Goal: Task Accomplishment & Management: Use online tool/utility

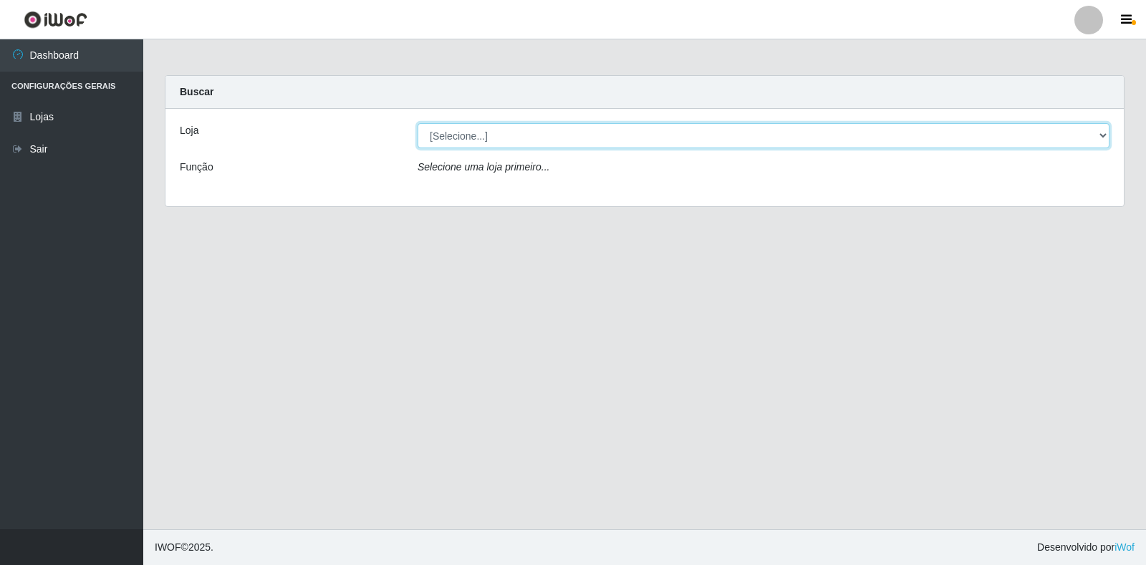
click at [1112, 128] on div "[Selecione...] Extrabom - Loja 18 Goiabeiras" at bounding box center [763, 135] width 713 height 25
select select "501"
click at [418, 123] on select "[Selecione...] Extrabom - Loja 18 Goiabeiras" at bounding box center [764, 135] width 692 height 25
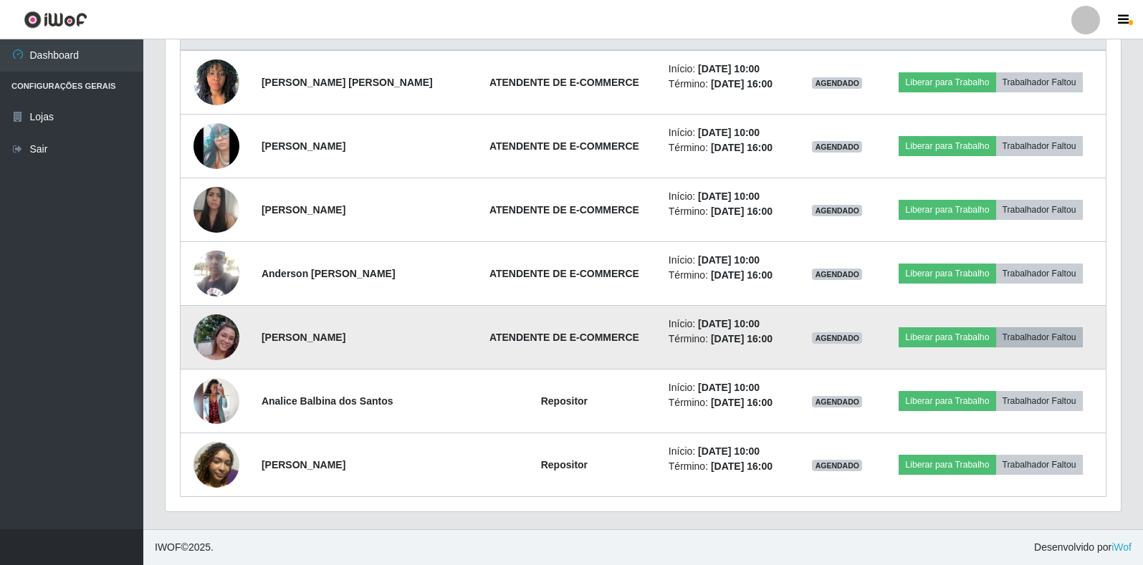
scroll to position [297, 955]
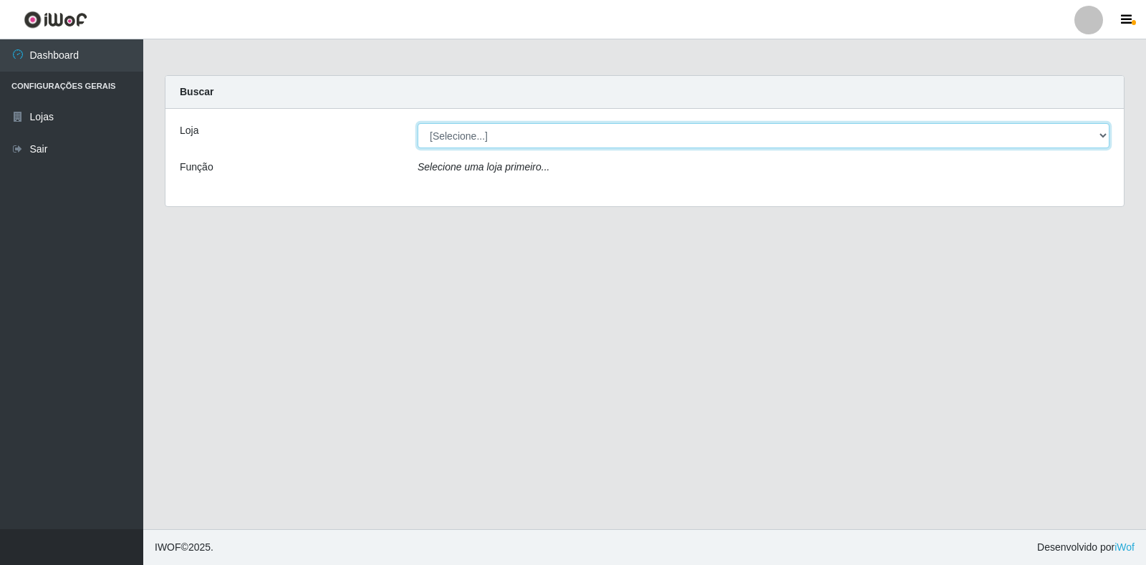
click at [1105, 130] on select "[Selecione...] Extrabom - Loja 18 Goiabeiras" at bounding box center [764, 135] width 692 height 25
select select "501"
click at [418, 123] on select "[Selecione...] Extrabom - Loja 18 Goiabeiras" at bounding box center [764, 135] width 692 height 25
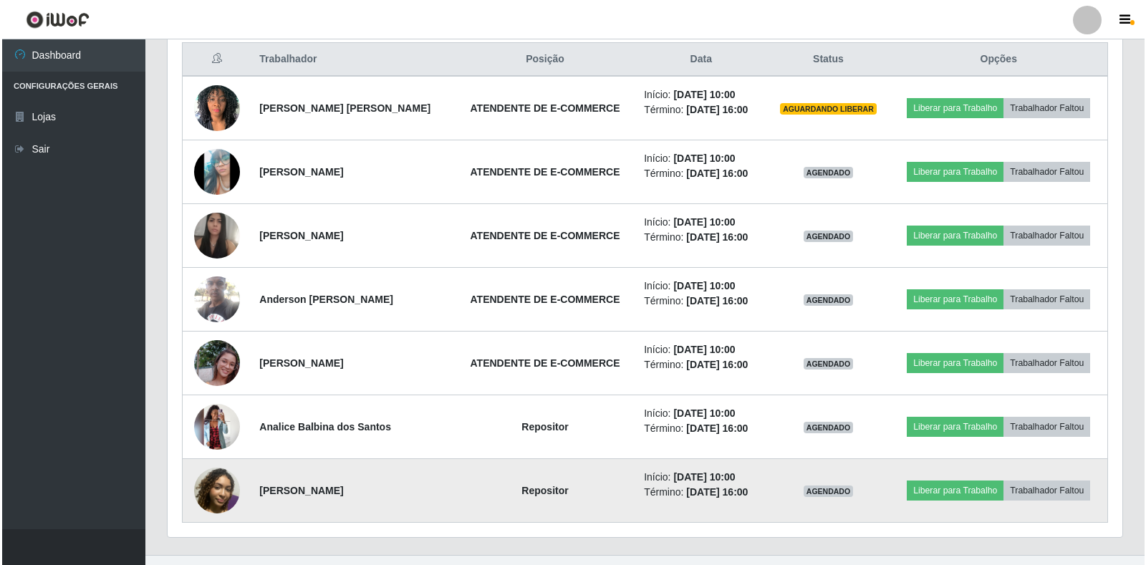
scroll to position [577, 0]
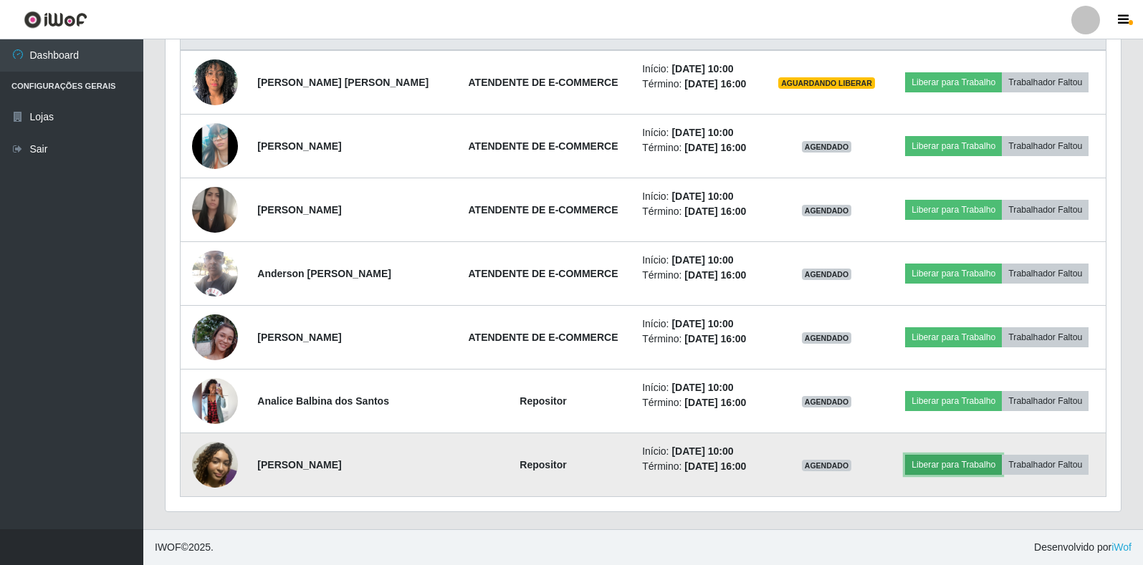
click at [955, 467] on button "Liberar para Trabalho" at bounding box center [953, 465] width 97 height 20
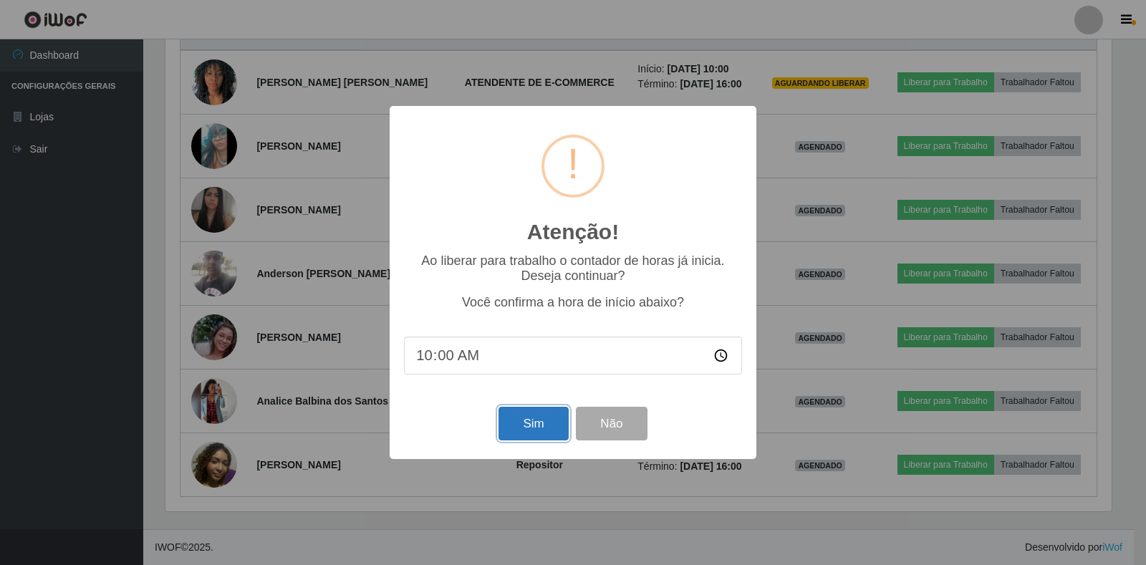
click at [543, 429] on button "Sim" at bounding box center [533, 424] width 69 height 34
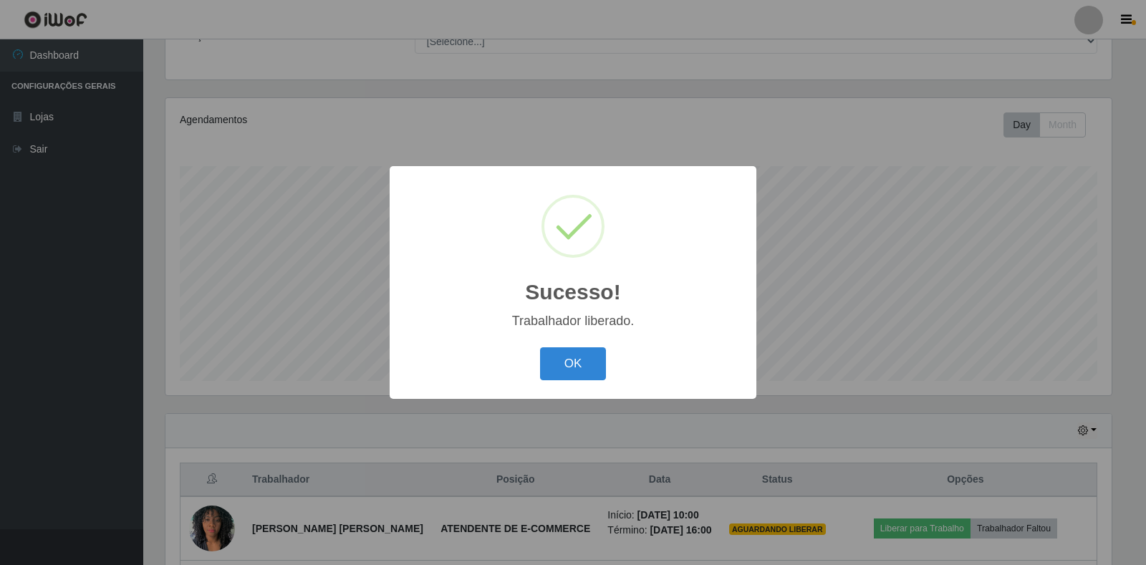
drag, startPoint x: 572, startPoint y: 355, endPoint x: 607, endPoint y: 378, distance: 42.5
click at [573, 357] on button "OK" at bounding box center [573, 364] width 67 height 34
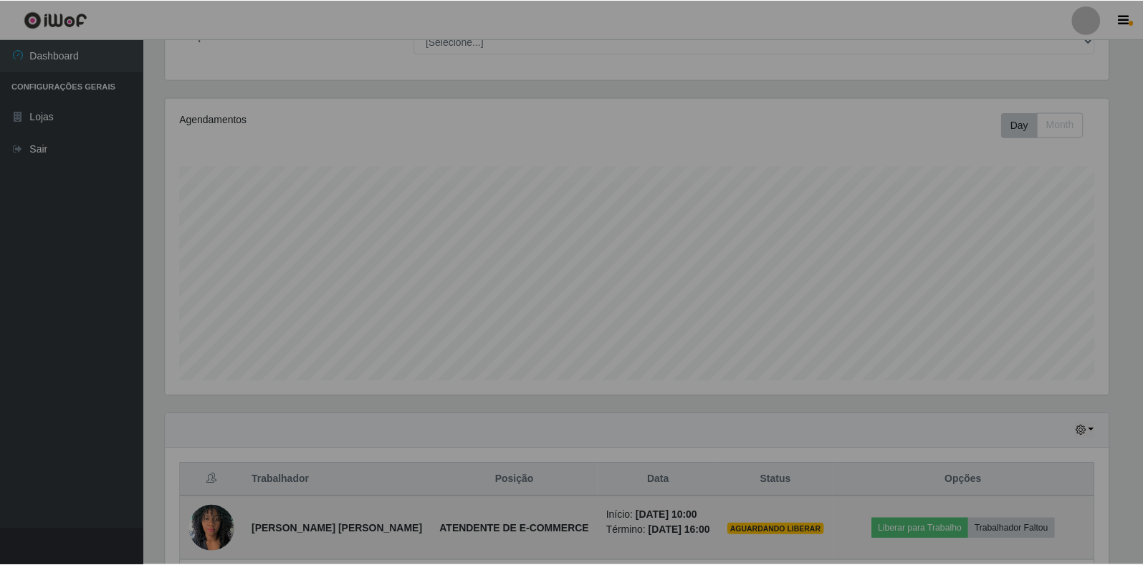
scroll to position [297, 955]
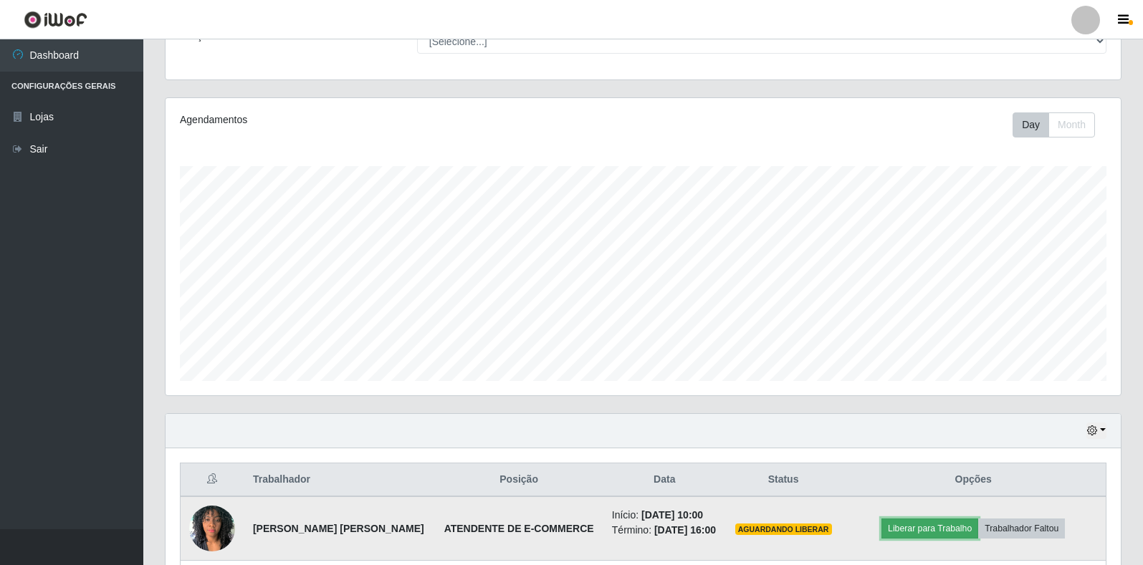
click at [937, 537] on button "Liberar para Trabalho" at bounding box center [929, 529] width 97 height 20
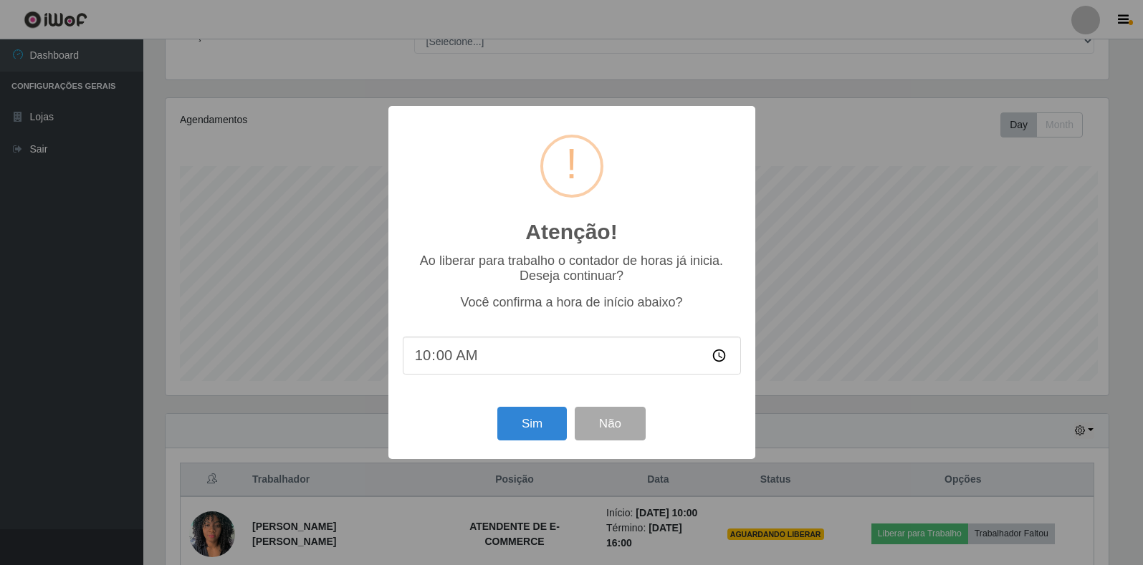
scroll to position [297, 946]
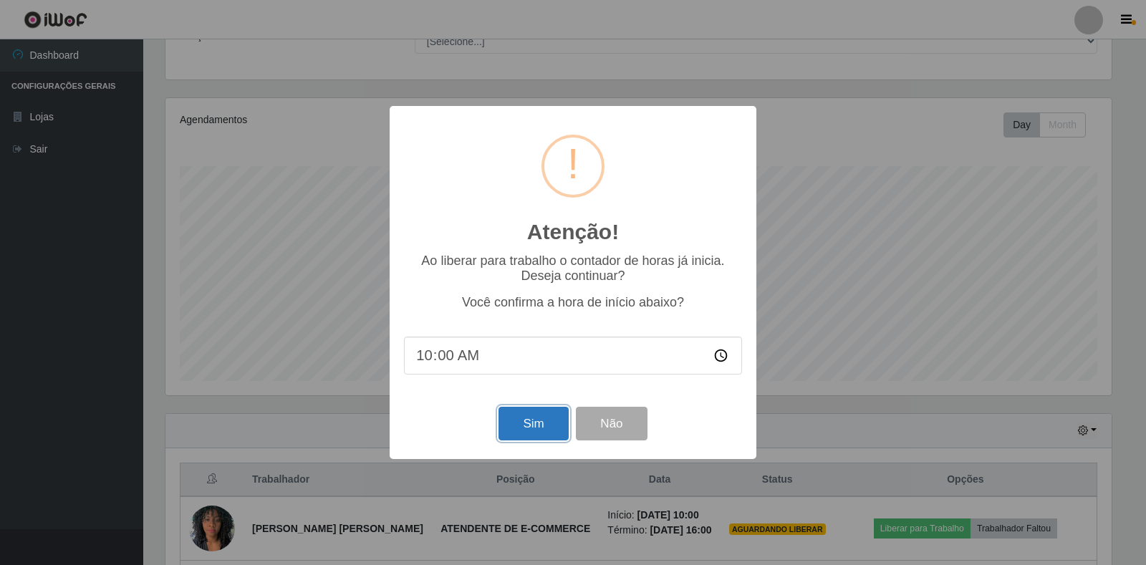
click at [550, 421] on button "Sim" at bounding box center [533, 424] width 69 height 34
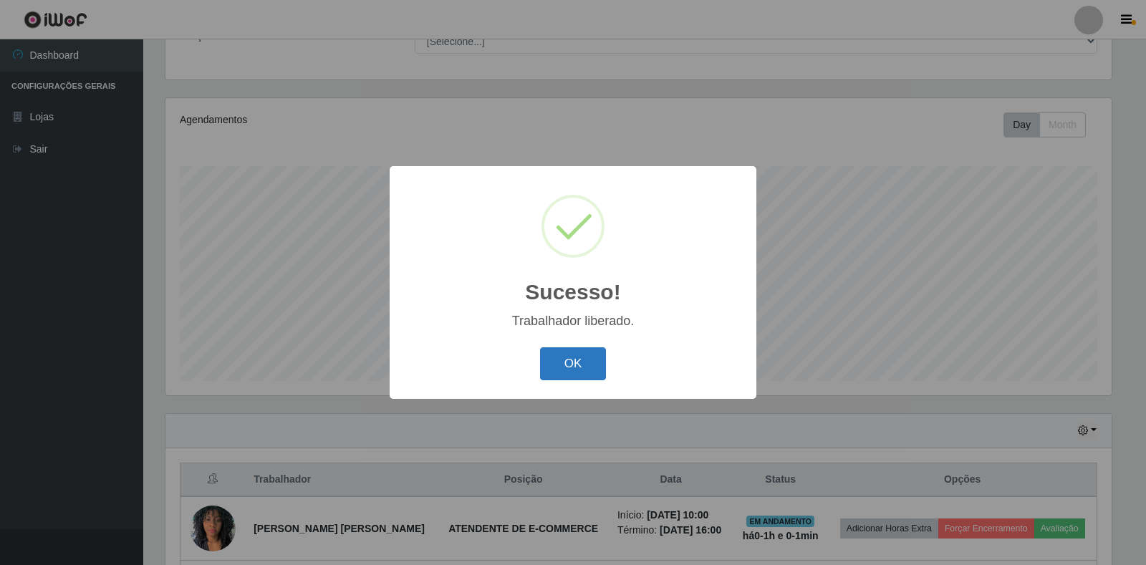
click at [583, 350] on button "OK" at bounding box center [573, 364] width 67 height 34
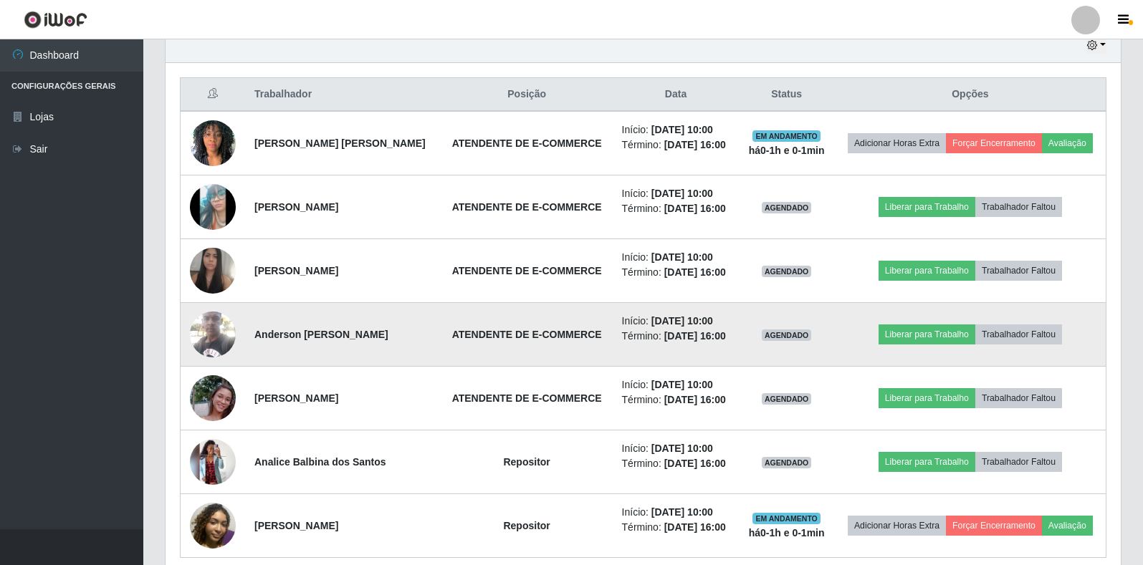
scroll to position [434, 0]
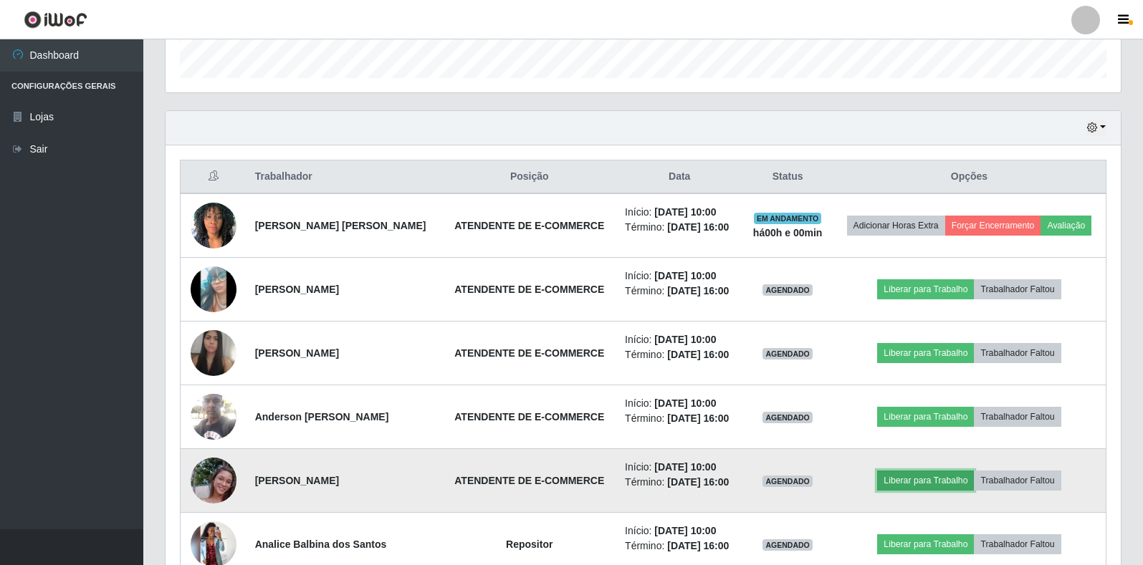
click at [961, 473] on button "Liberar para Trabalho" at bounding box center [925, 481] width 97 height 20
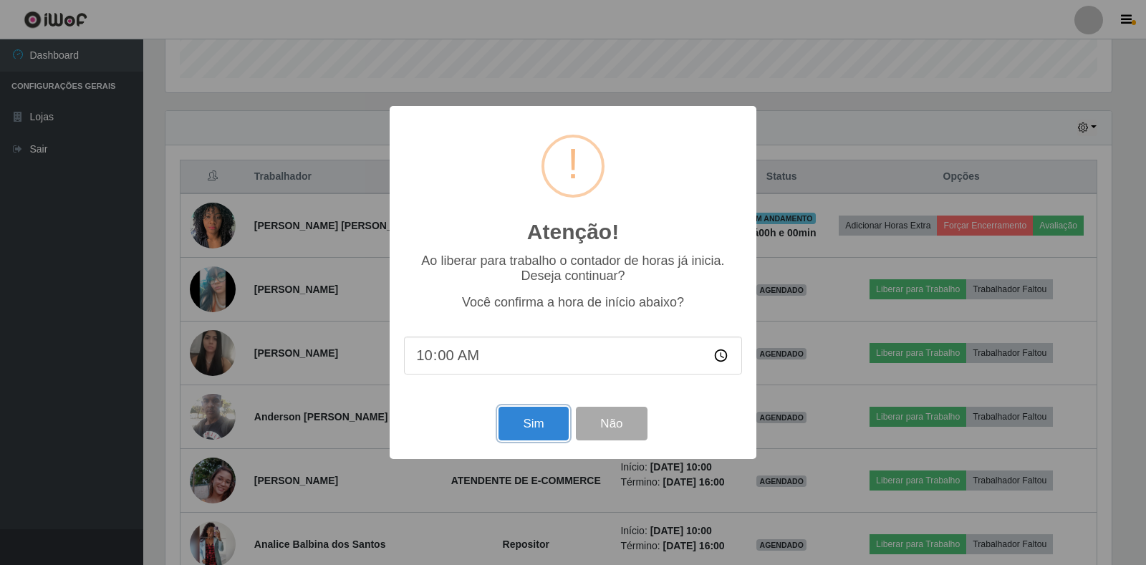
click at [551, 432] on button "Sim" at bounding box center [533, 424] width 69 height 34
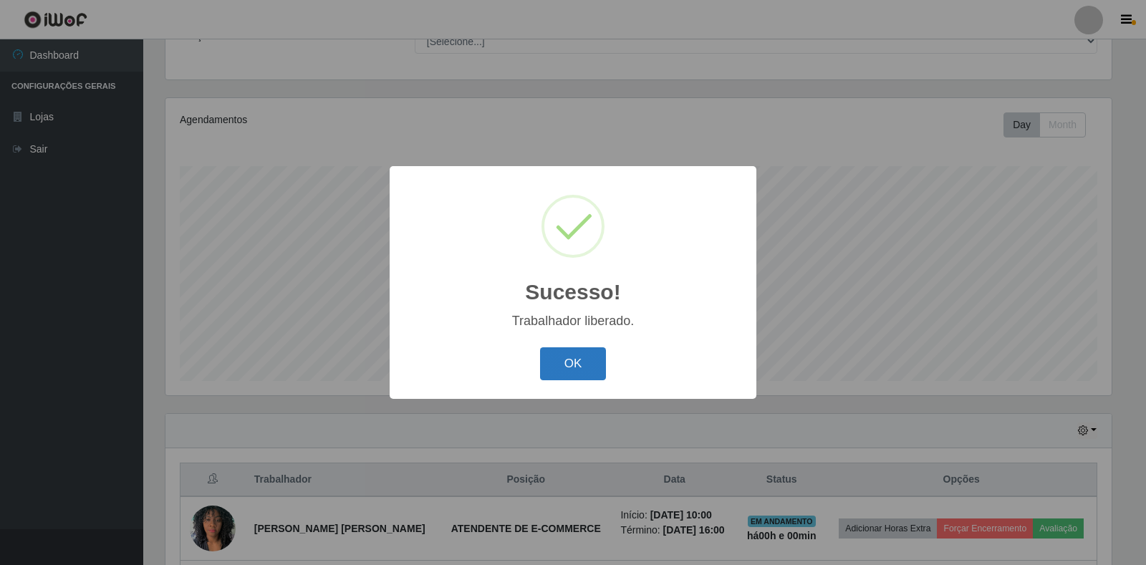
click at [574, 365] on button "OK" at bounding box center [573, 364] width 67 height 34
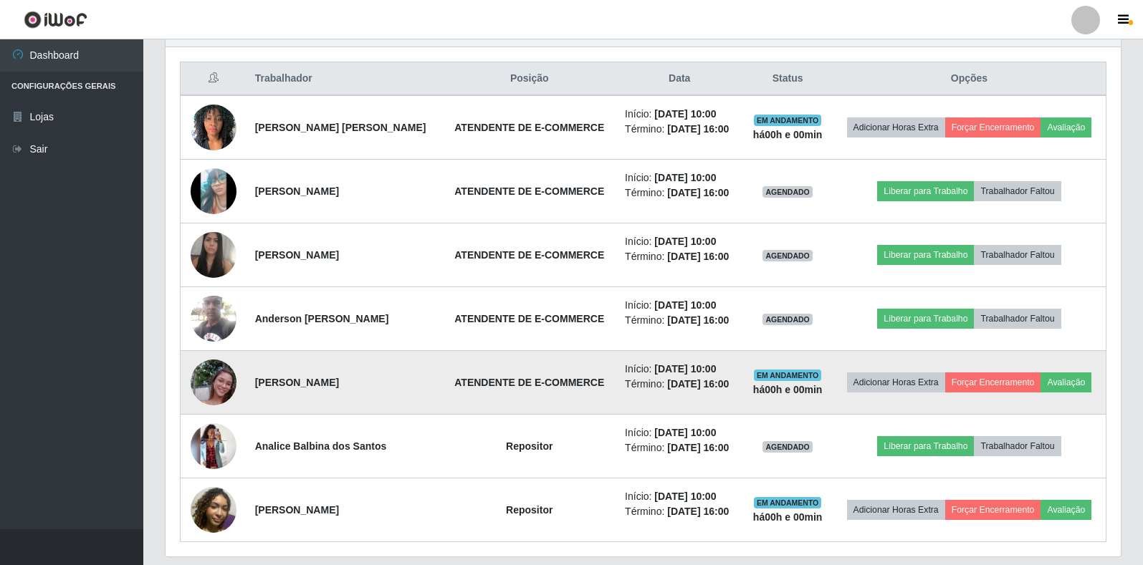
scroll to position [577, 0]
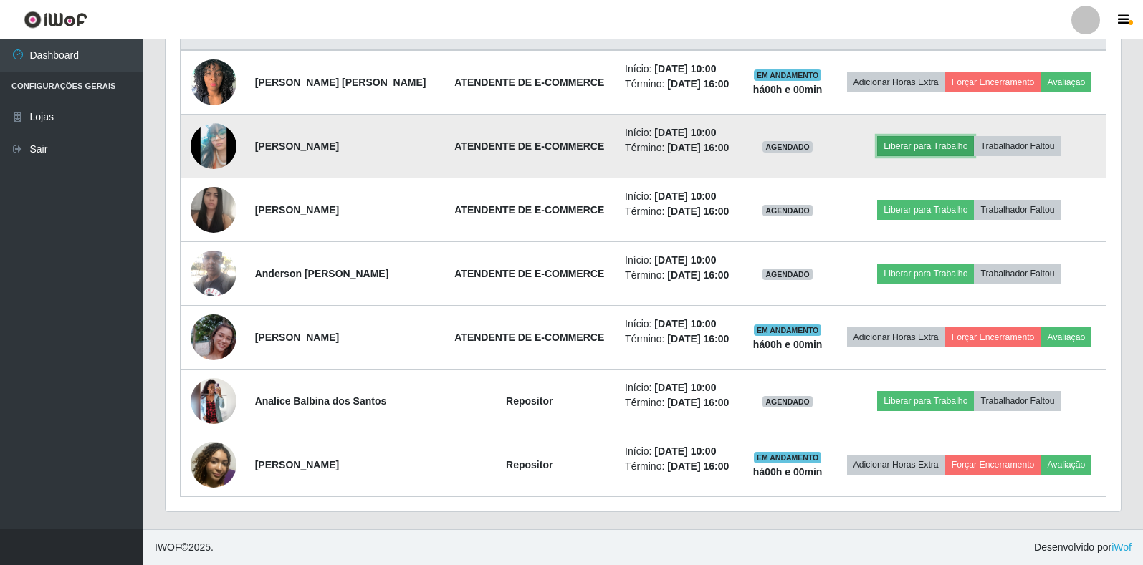
click at [934, 150] on button "Liberar para Trabalho" at bounding box center [925, 146] width 97 height 20
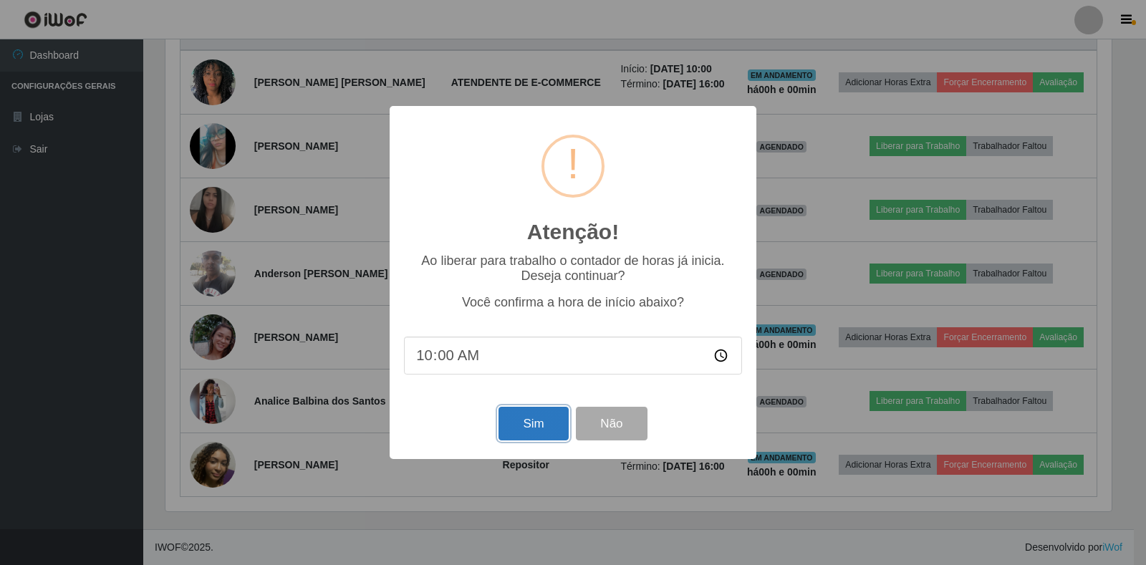
click at [529, 428] on button "Sim" at bounding box center [533, 424] width 69 height 34
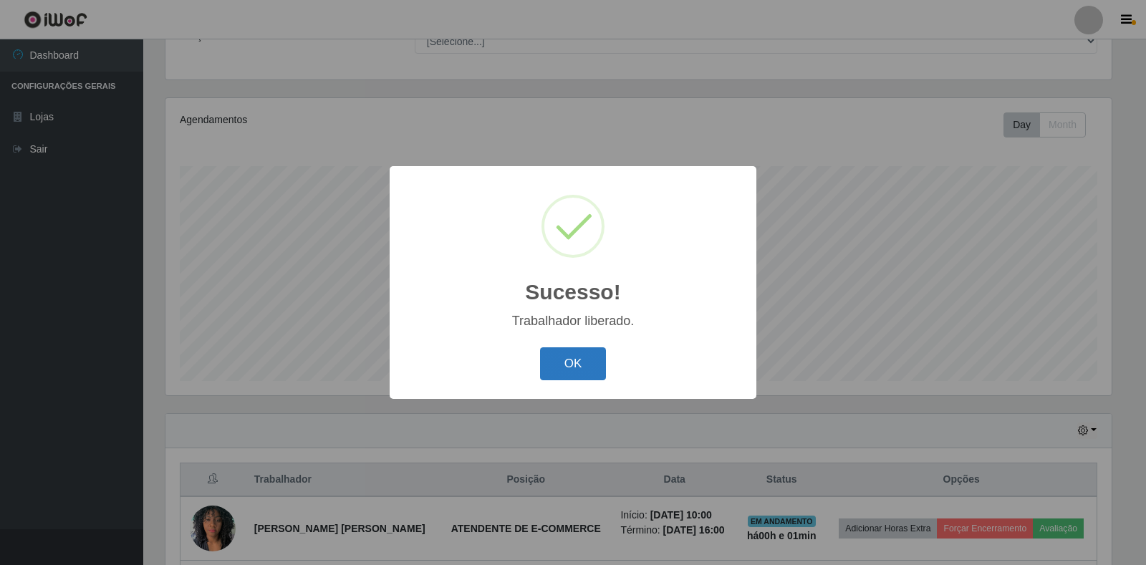
click at [587, 368] on button "OK" at bounding box center [573, 364] width 67 height 34
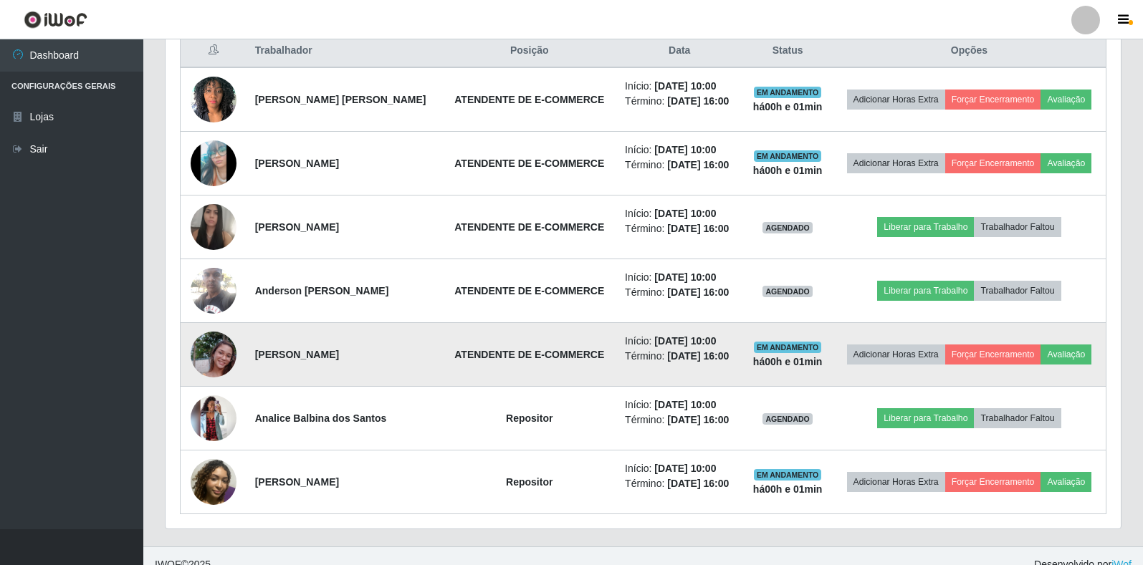
scroll to position [561, 0]
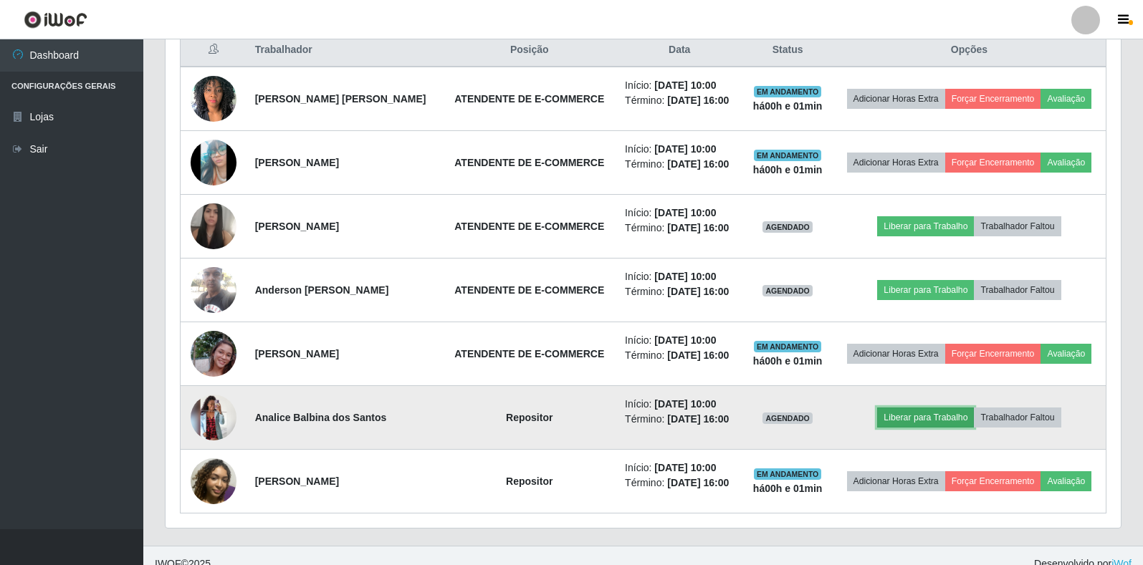
click at [953, 414] on button "Liberar para Trabalho" at bounding box center [925, 418] width 97 height 20
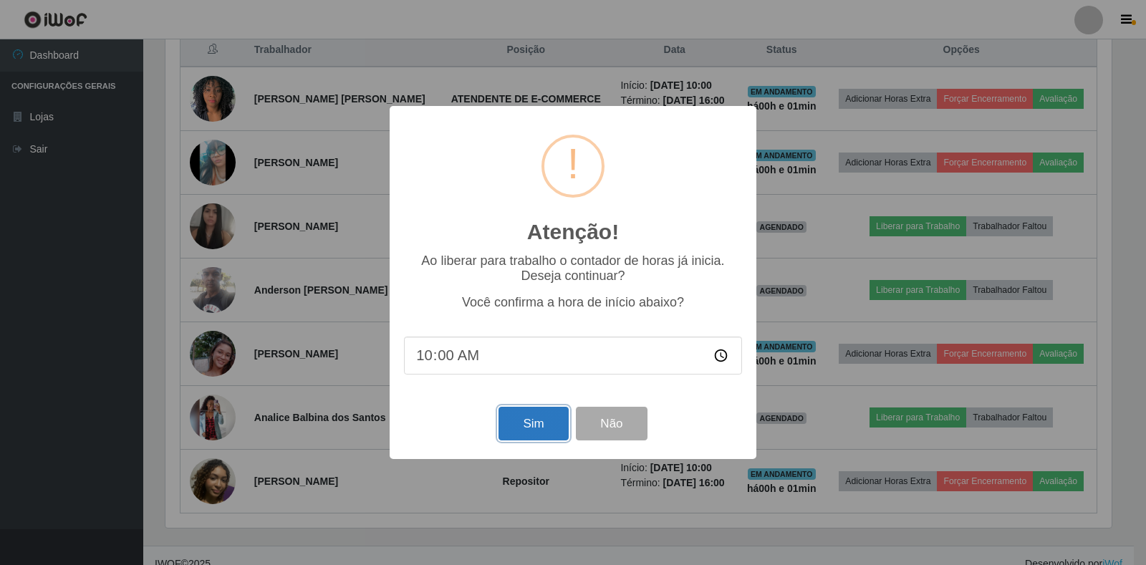
click at [510, 425] on button "Sim" at bounding box center [533, 424] width 69 height 34
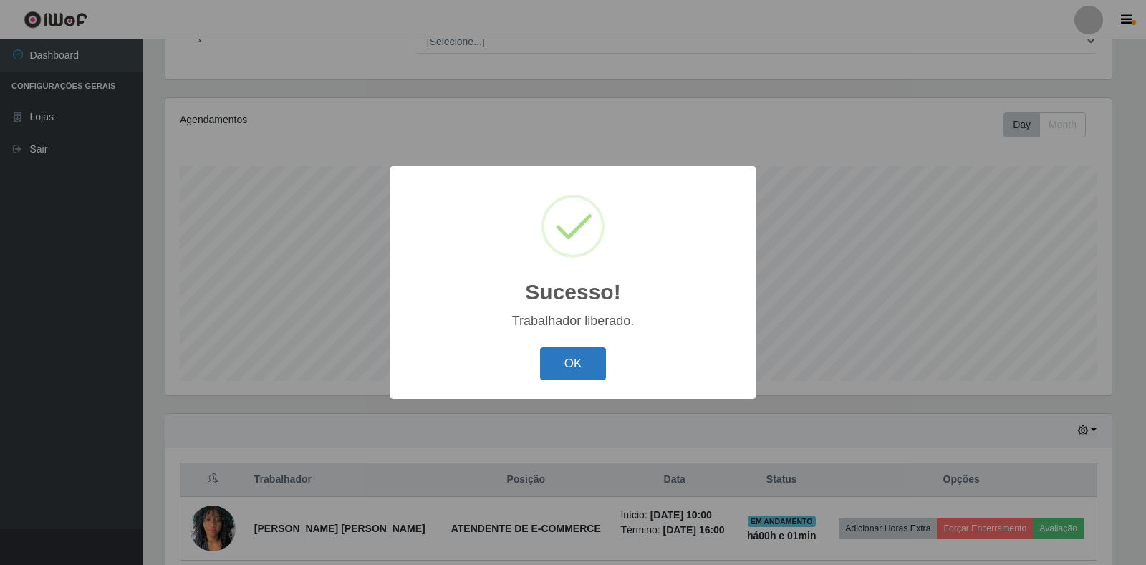
click at [572, 372] on button "OK" at bounding box center [573, 364] width 67 height 34
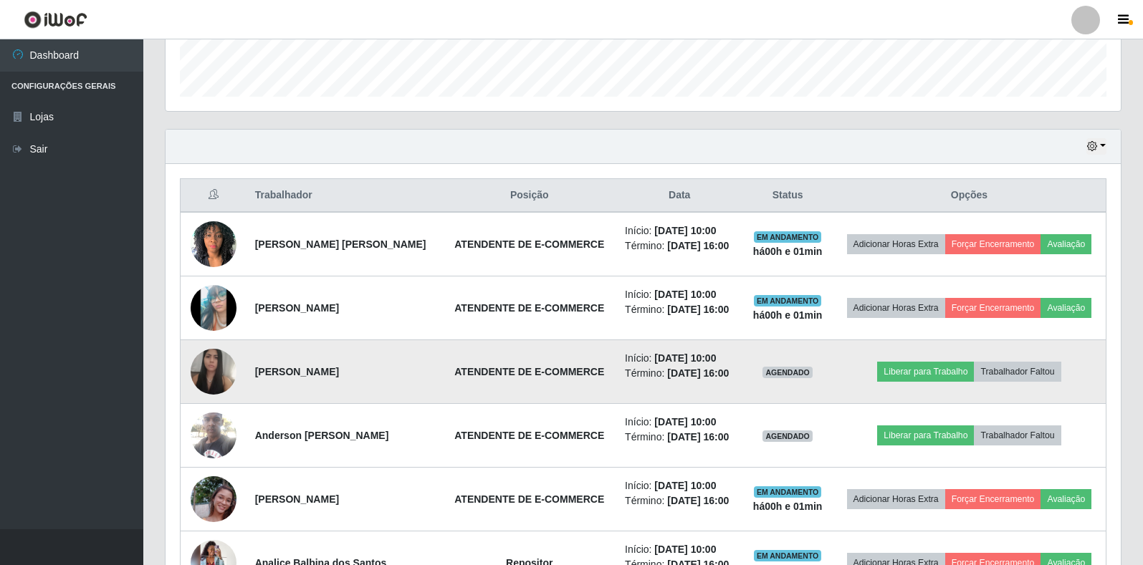
scroll to position [489, 0]
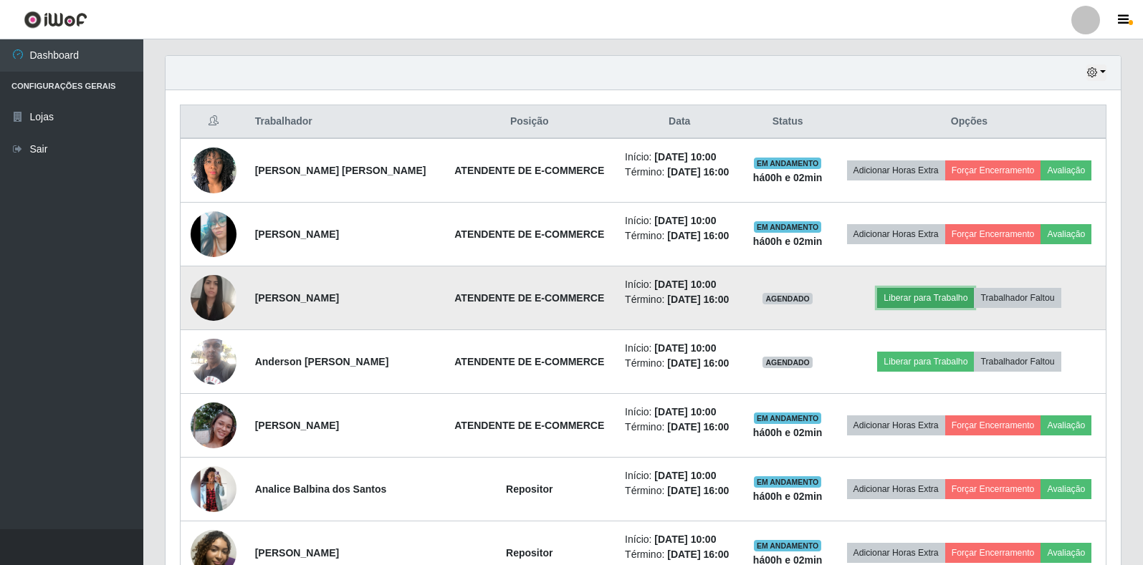
click at [944, 301] on button "Liberar para Trabalho" at bounding box center [925, 298] width 97 height 20
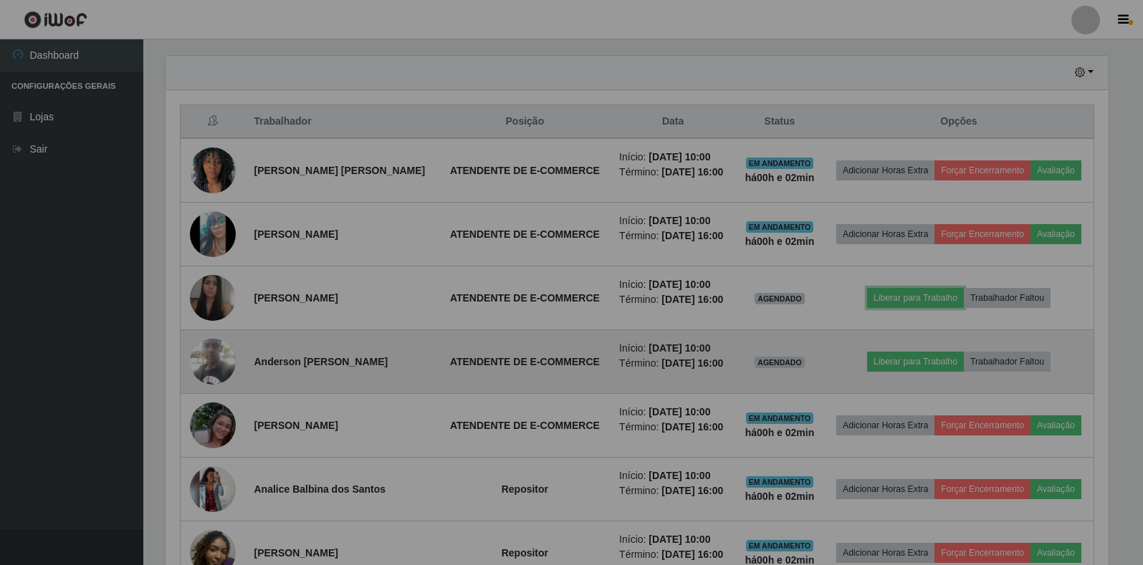
scroll to position [297, 955]
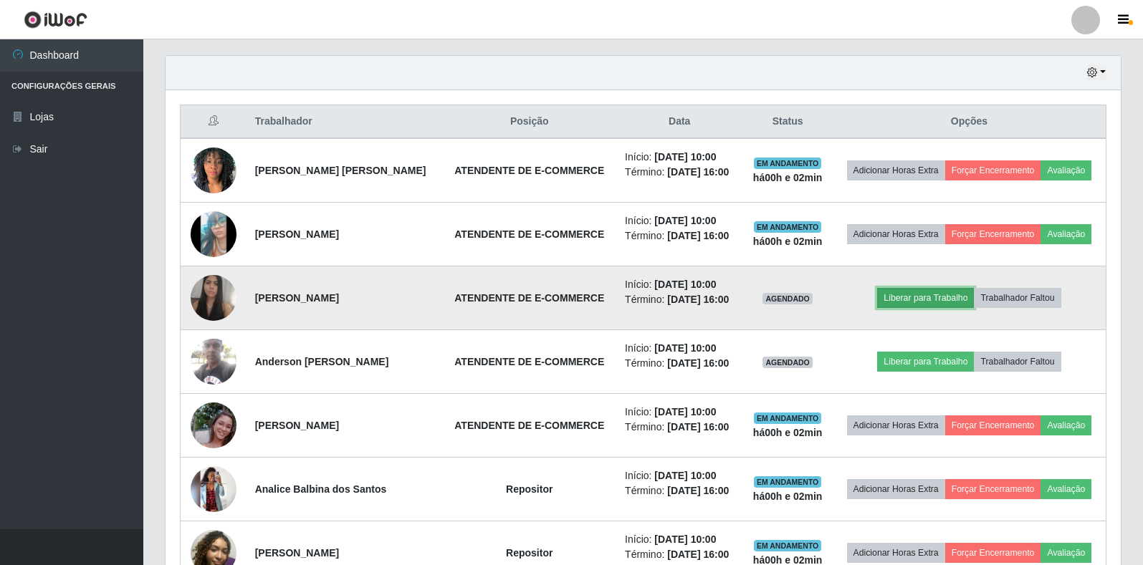
click at [931, 294] on button "Liberar para Trabalho" at bounding box center [925, 298] width 97 height 20
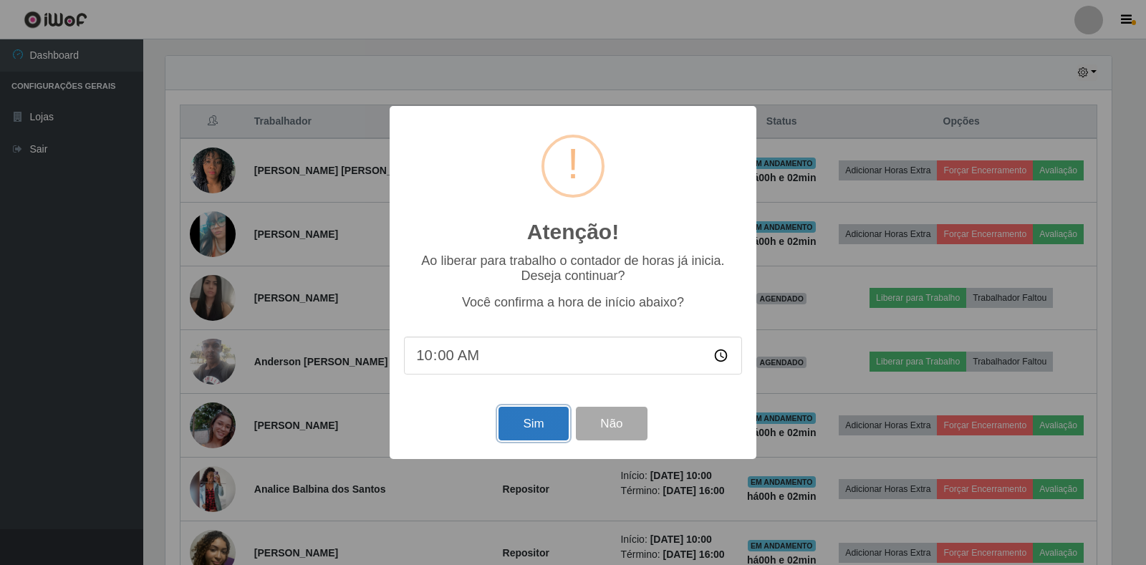
click at [528, 423] on button "Sim" at bounding box center [533, 424] width 69 height 34
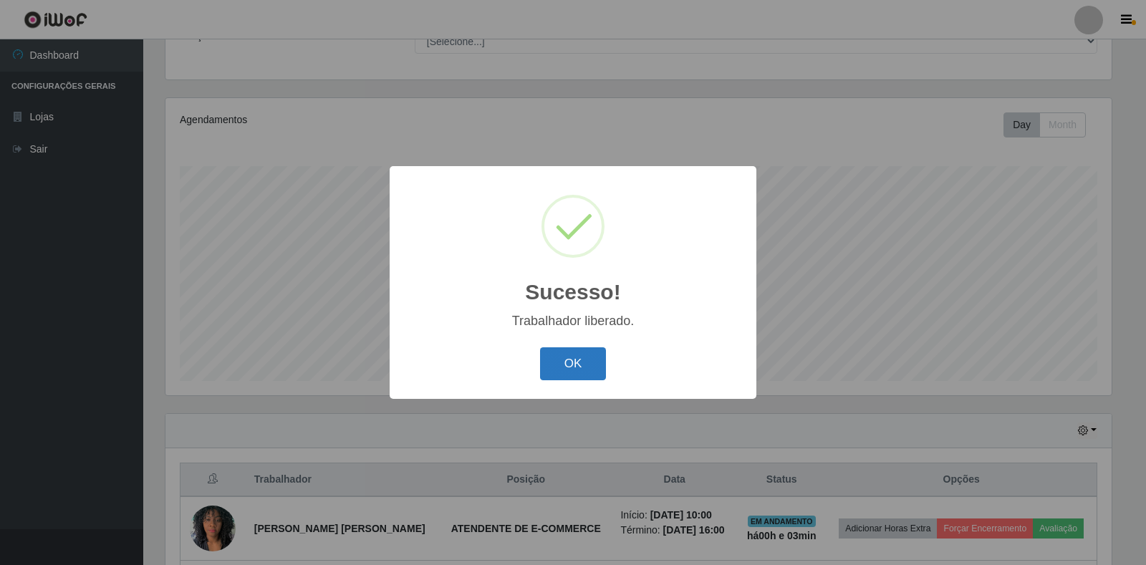
click at [575, 364] on button "OK" at bounding box center [573, 364] width 67 height 34
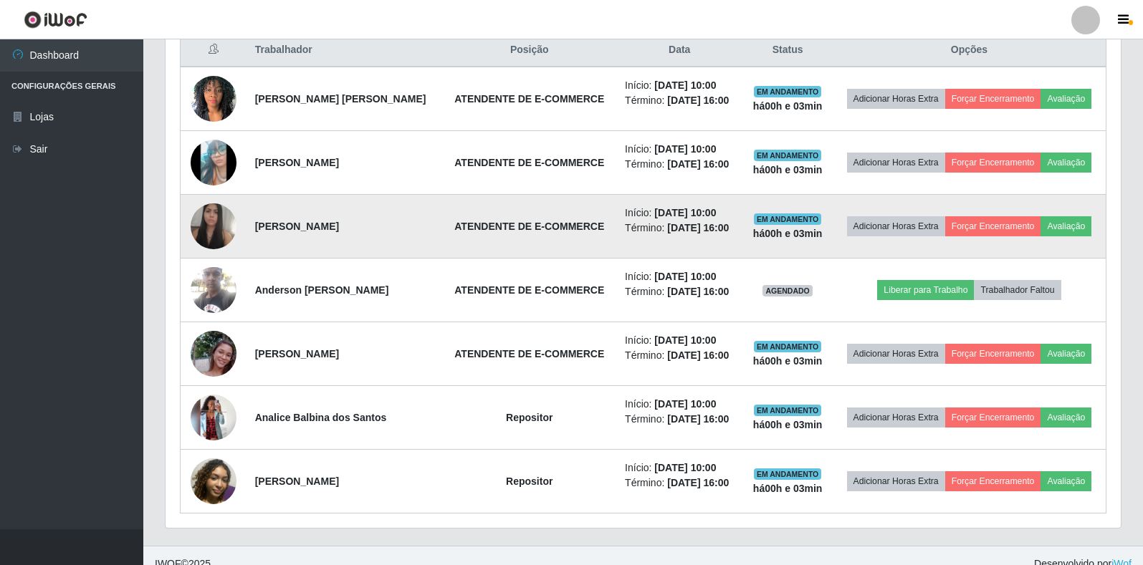
scroll to position [577, 0]
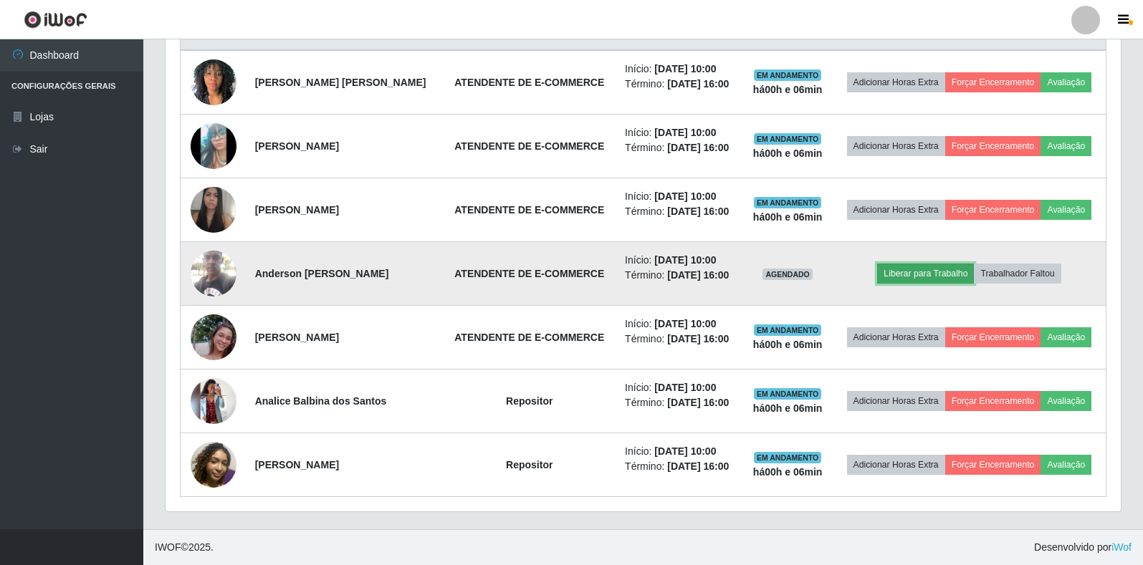
click at [916, 276] on button "Liberar para Trabalho" at bounding box center [925, 274] width 97 height 20
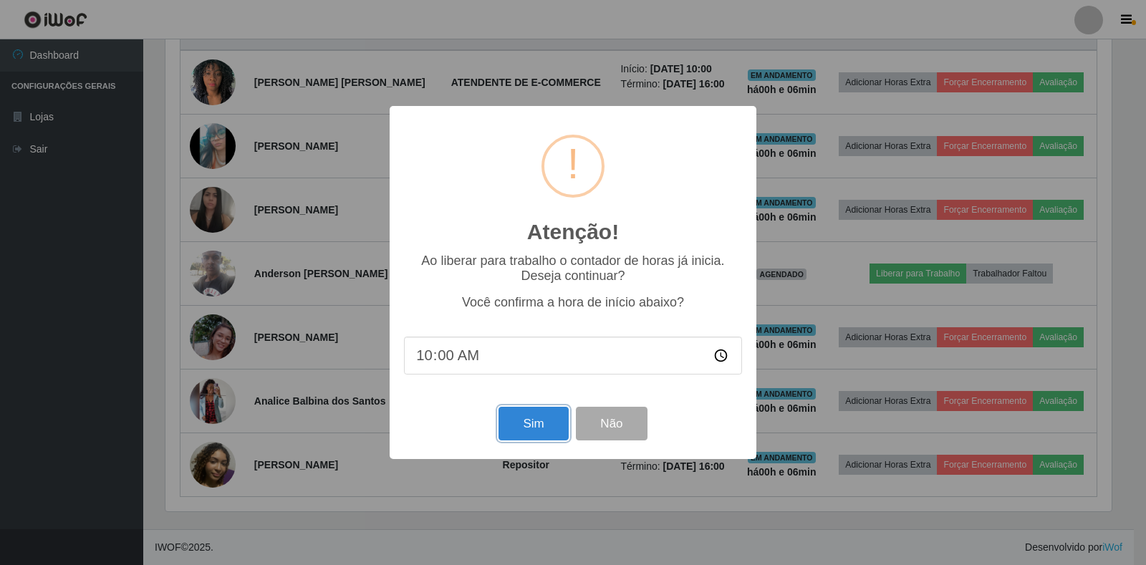
drag, startPoint x: 519, startPoint y: 420, endPoint x: 509, endPoint y: 430, distance: 14.7
click at [519, 420] on button "Sim" at bounding box center [533, 424] width 69 height 34
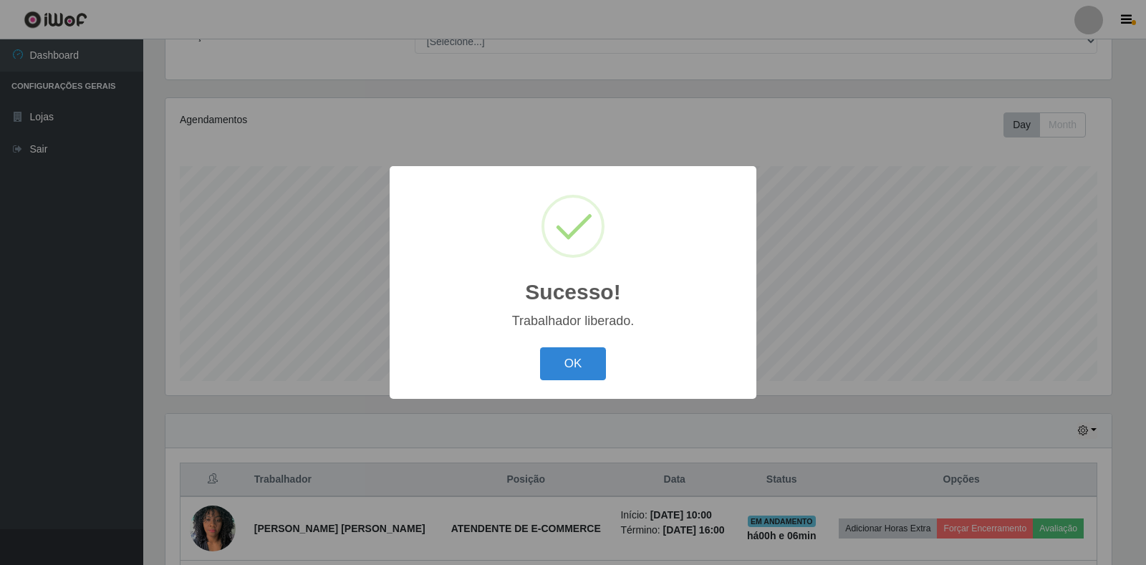
drag, startPoint x: 590, startPoint y: 355, endPoint x: 617, endPoint y: 431, distance: 80.7
click at [596, 355] on button "OK" at bounding box center [573, 364] width 67 height 34
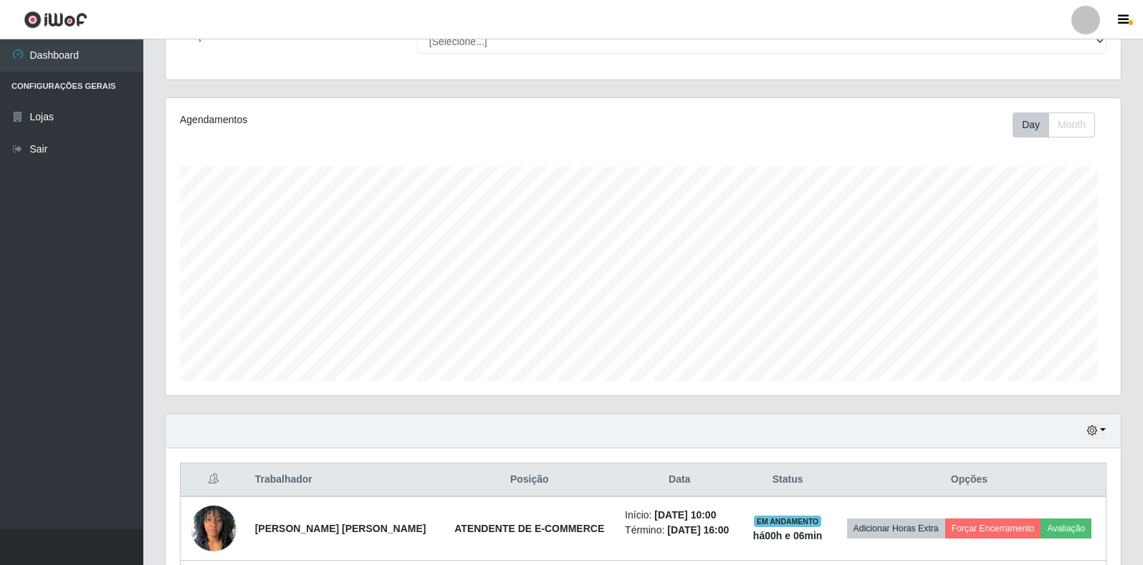
scroll to position [297, 955]
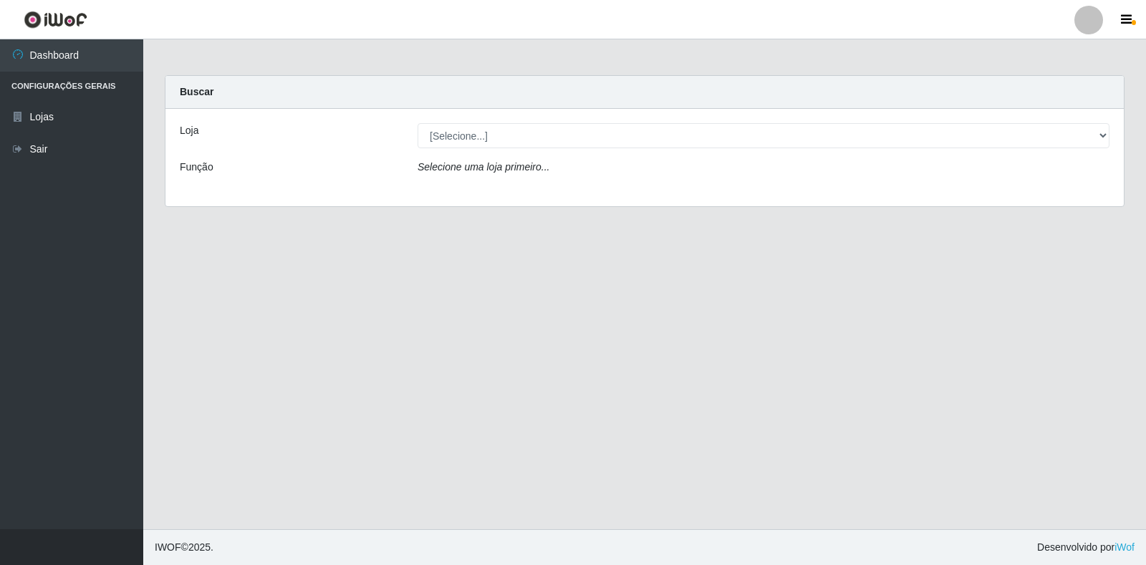
click at [1110, 138] on div "[Selecione...] Extrabom - Loja 18 Goiabeiras" at bounding box center [763, 135] width 713 height 25
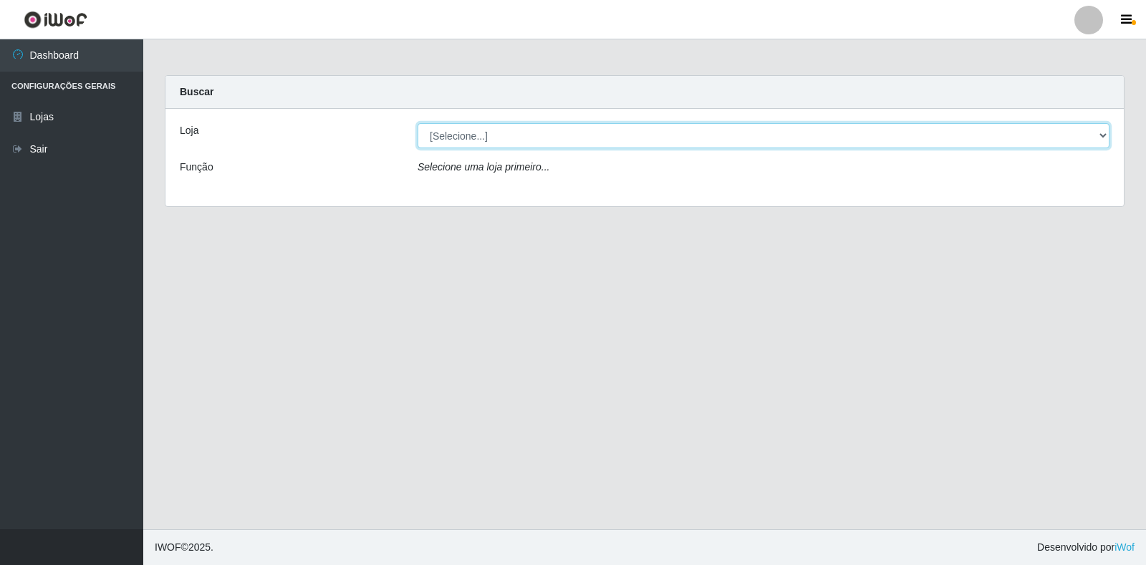
click at [1103, 138] on select "[Selecione...] Extrabom - Loja 18 Goiabeiras" at bounding box center [764, 135] width 692 height 25
select select "501"
click at [418, 123] on select "[Selecione...] Extrabom - Loja 18 Goiabeiras" at bounding box center [764, 135] width 692 height 25
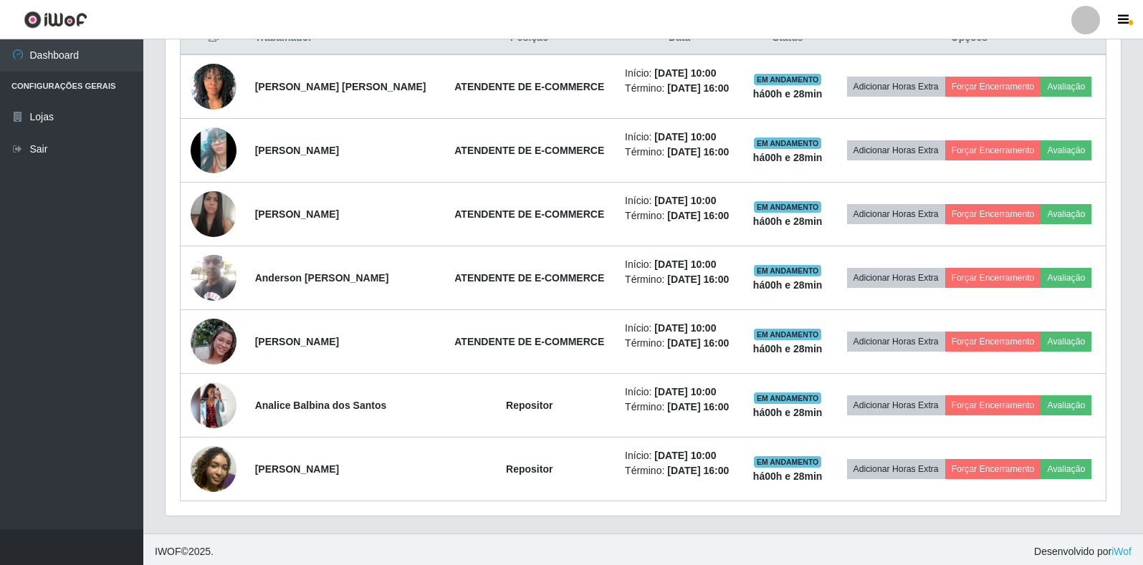
scroll to position [577, 0]
